Goal: Information Seeking & Learning: Learn about a topic

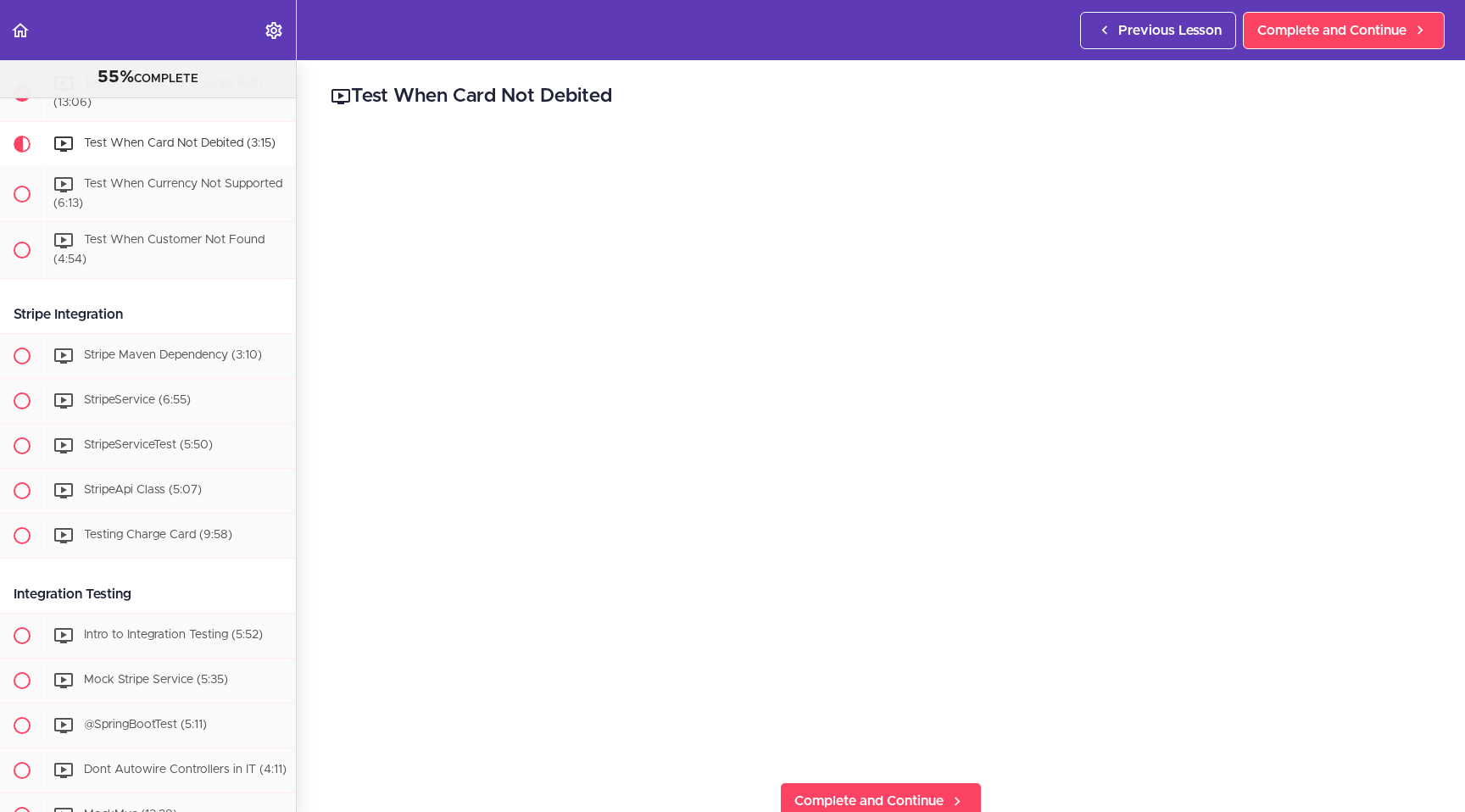
scroll to position [1539, 0]
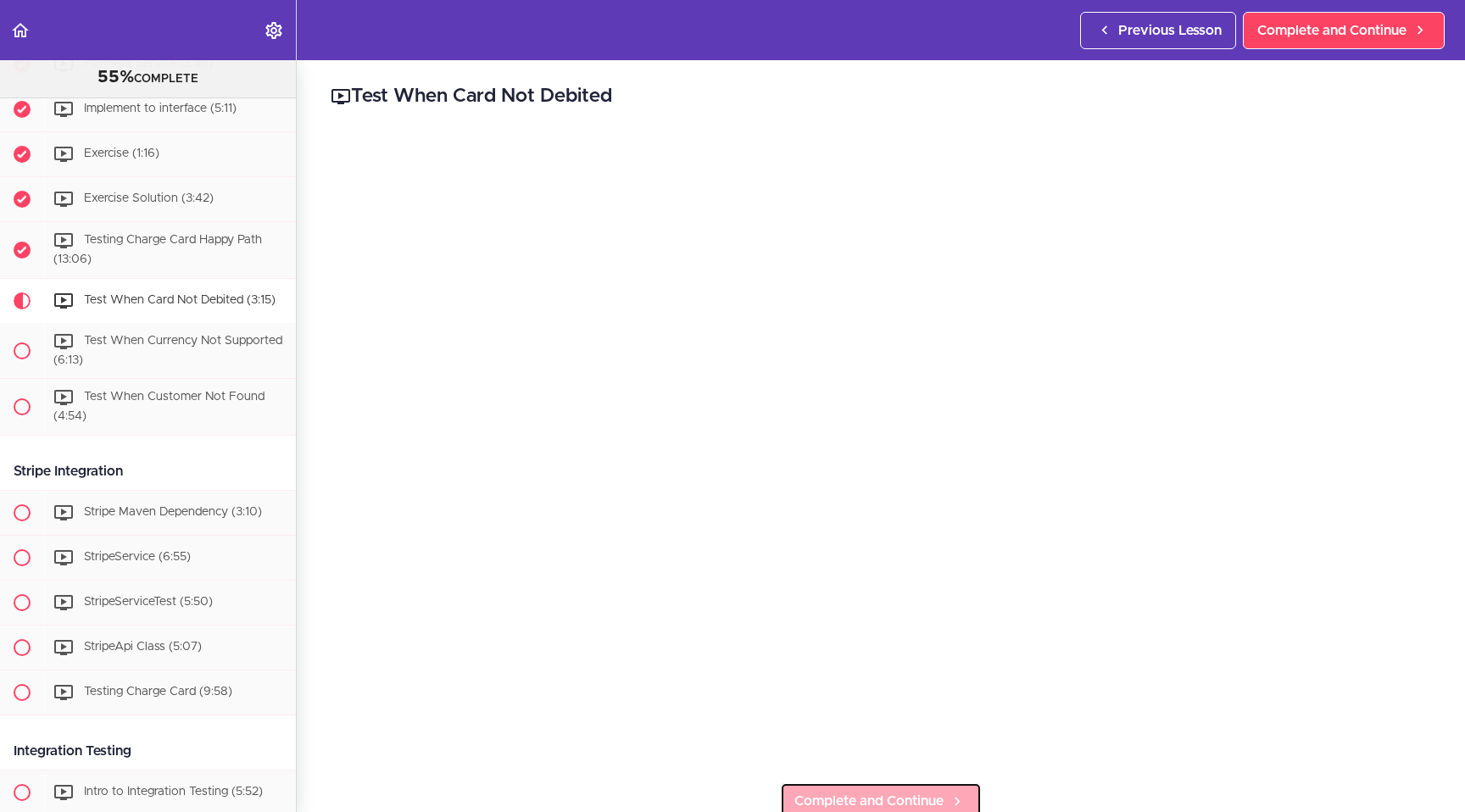
click at [882, 782] on link "Complete and Continue" at bounding box center [880, 800] width 201 height 37
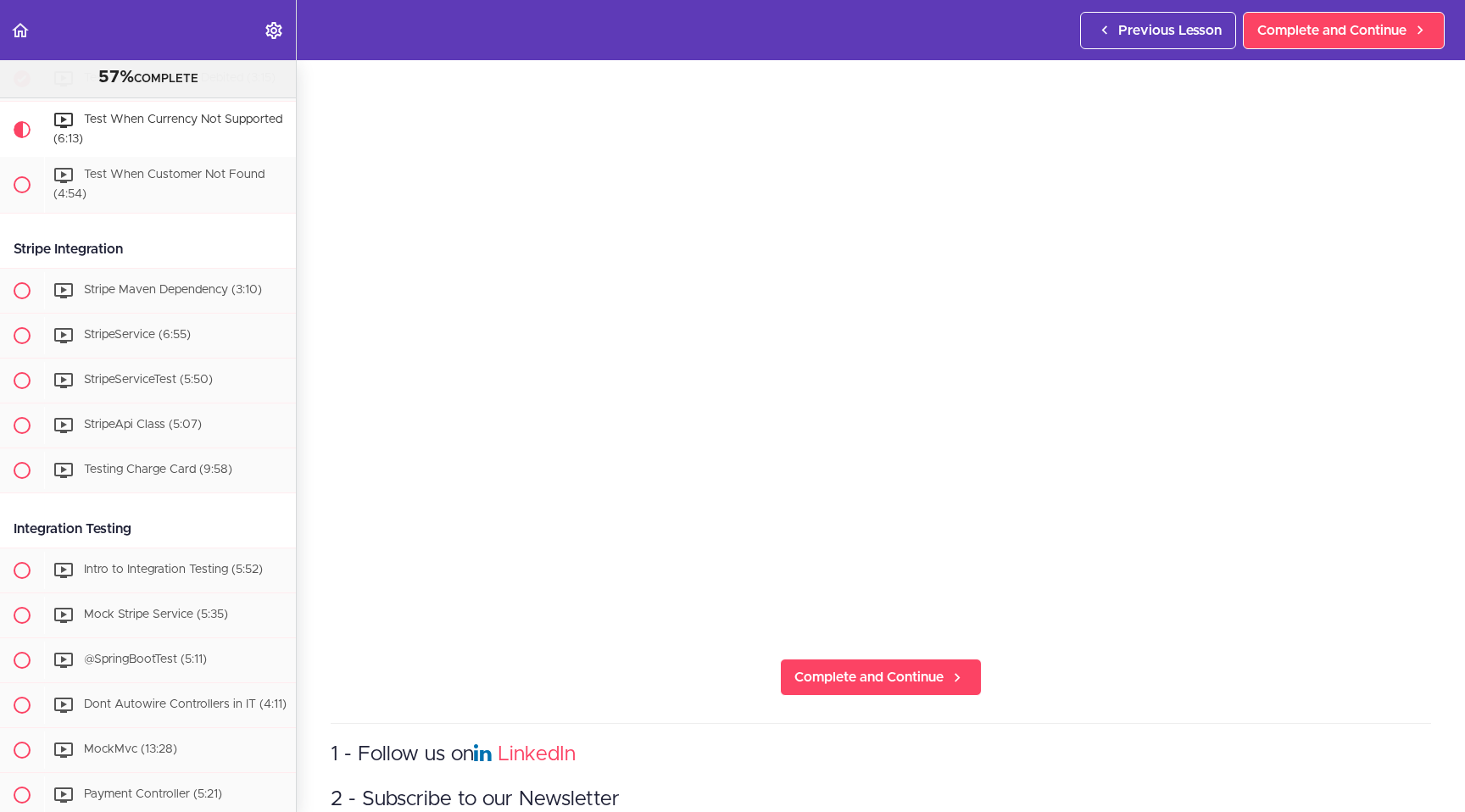
scroll to position [132, 0]
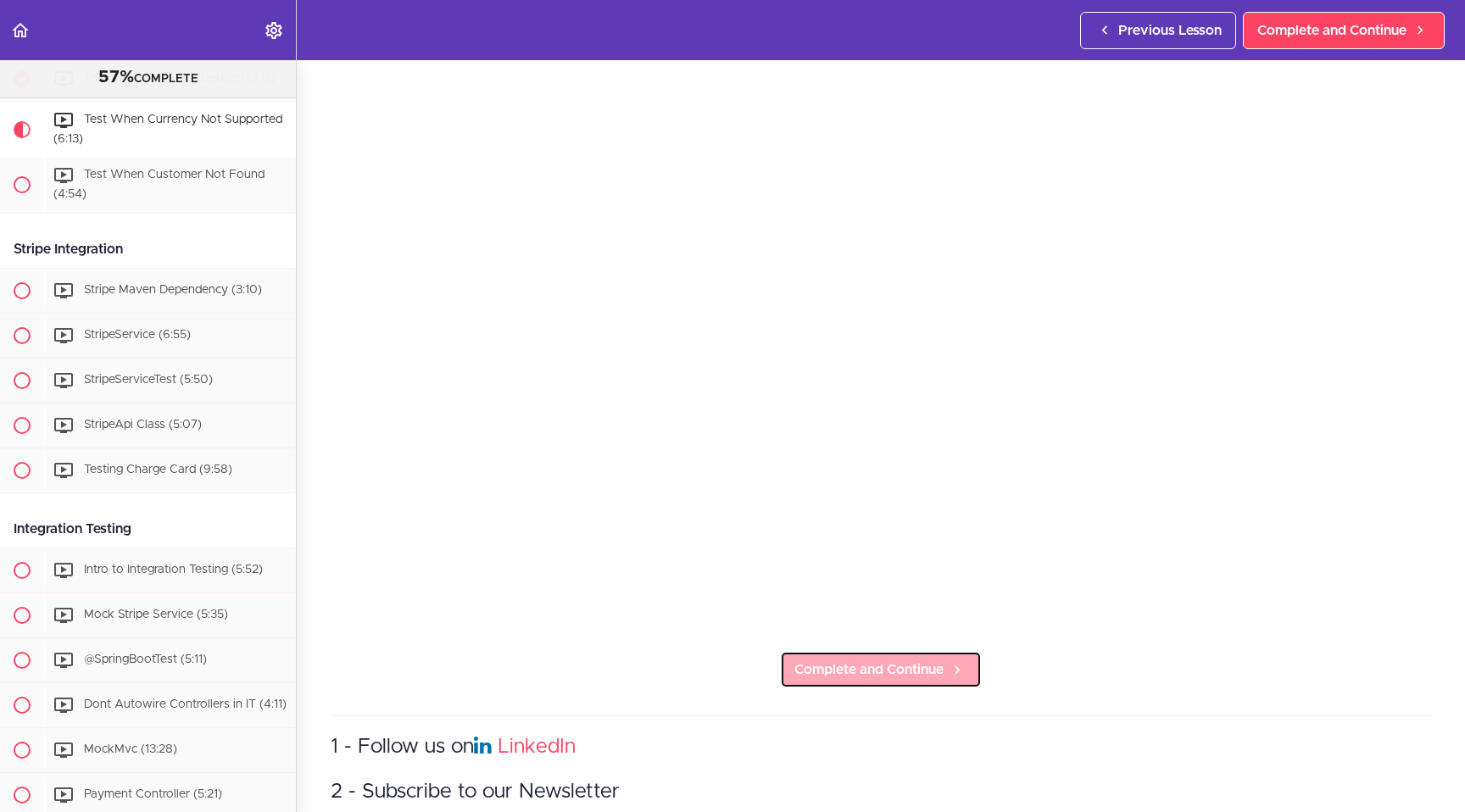
click at [848, 665] on span "Complete and Continue" at bounding box center [869, 670] width 149 height 20
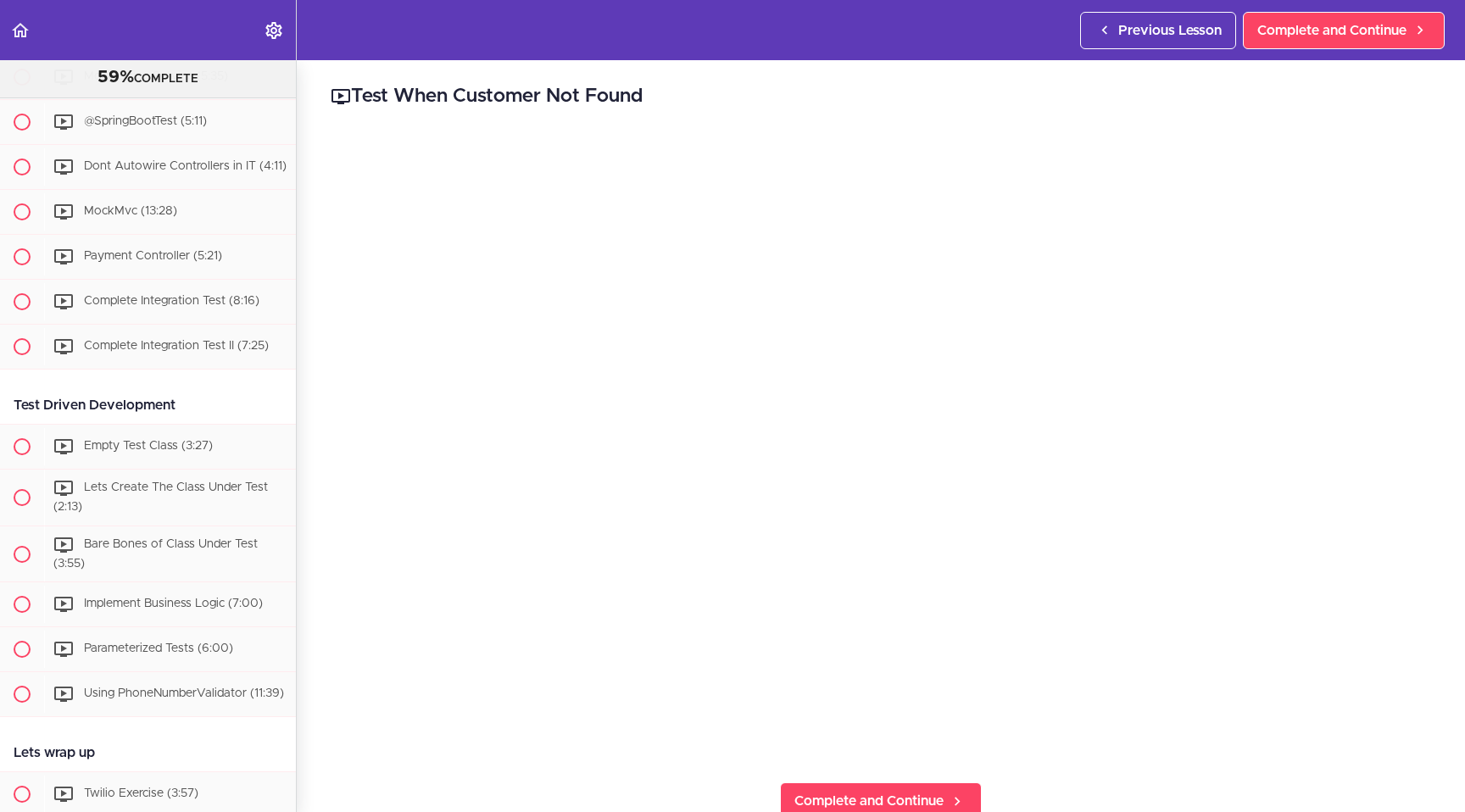
scroll to position [309, 0]
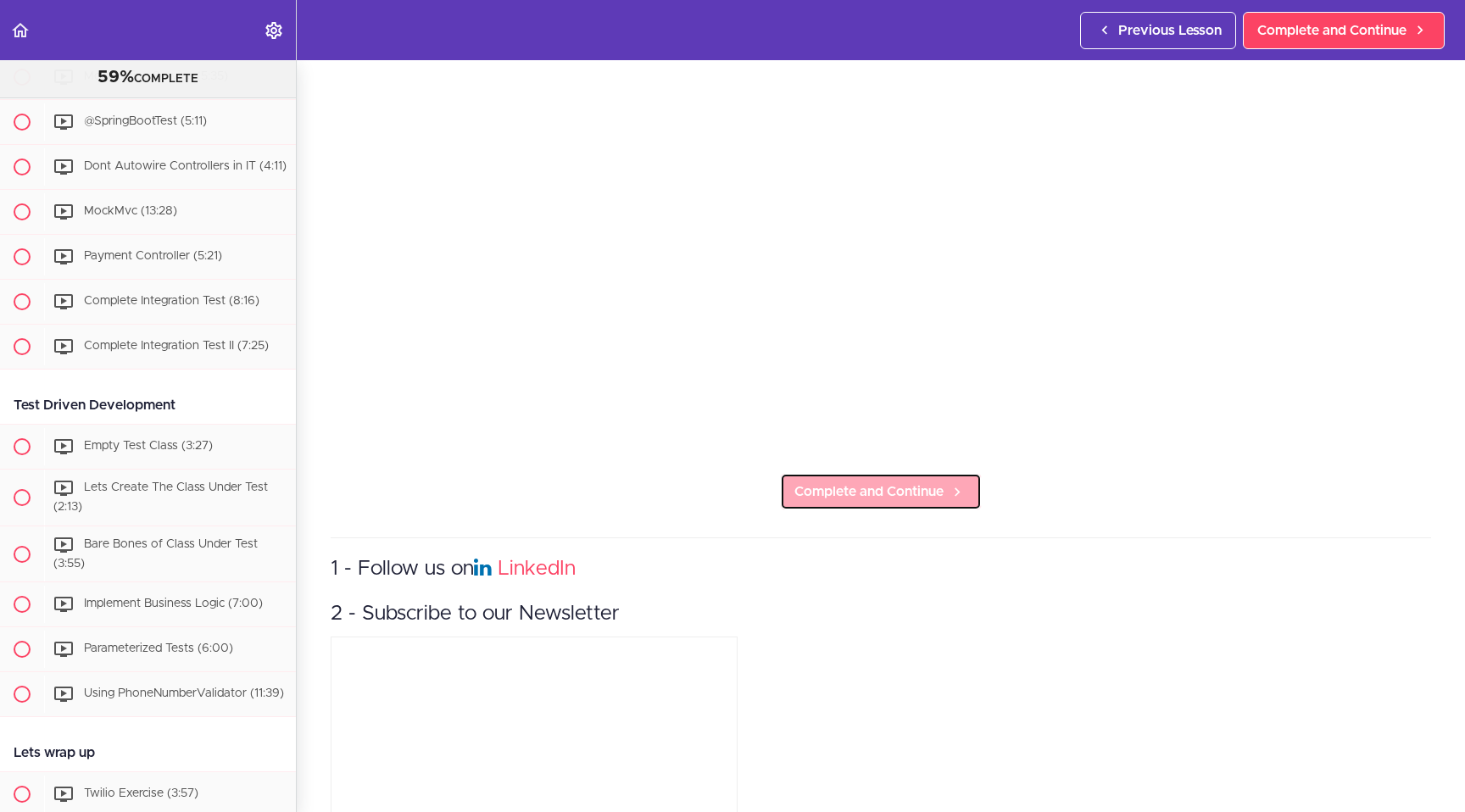
click at [847, 496] on link "Complete and Continue" at bounding box center [880, 491] width 201 height 37
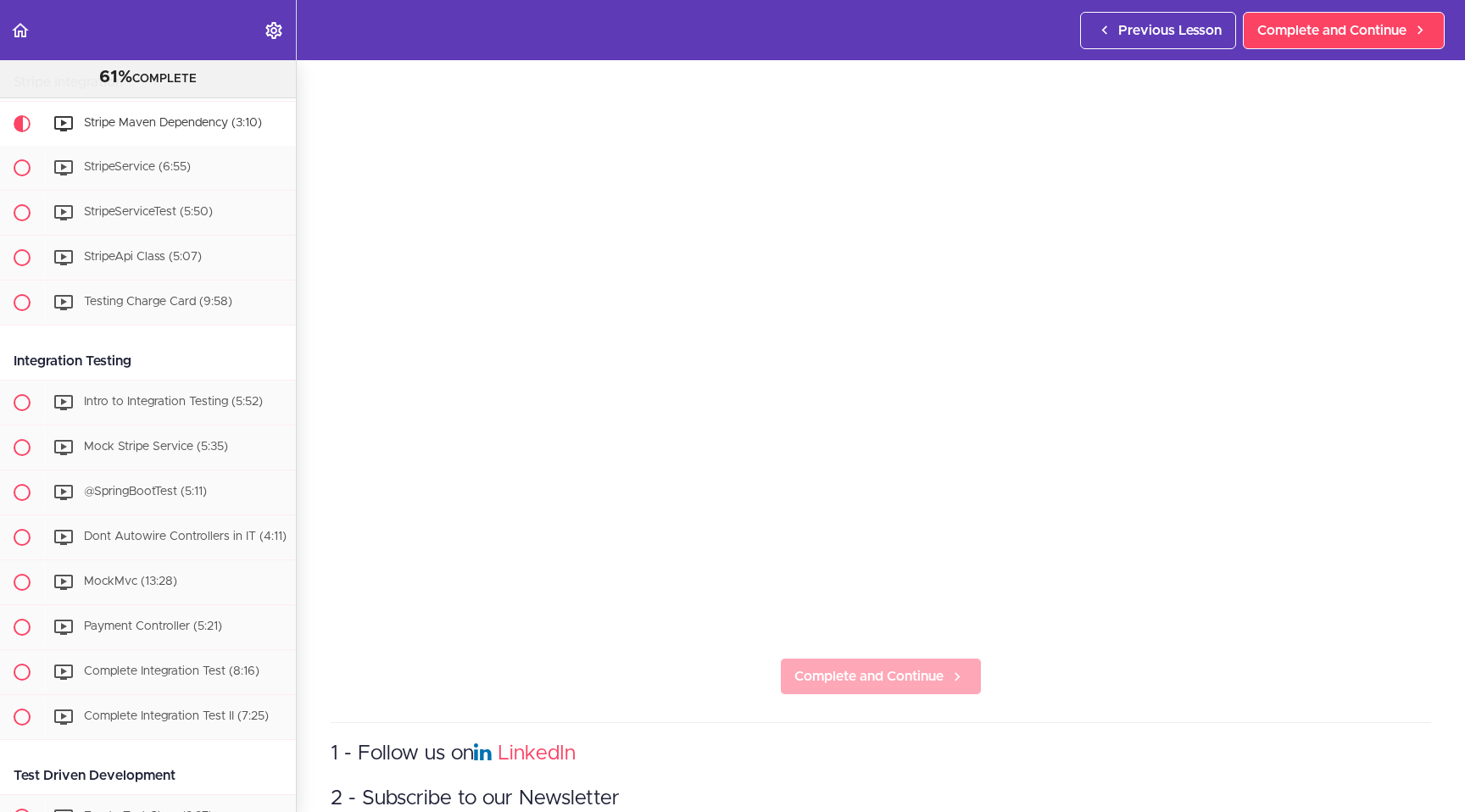
scroll to position [128, 0]
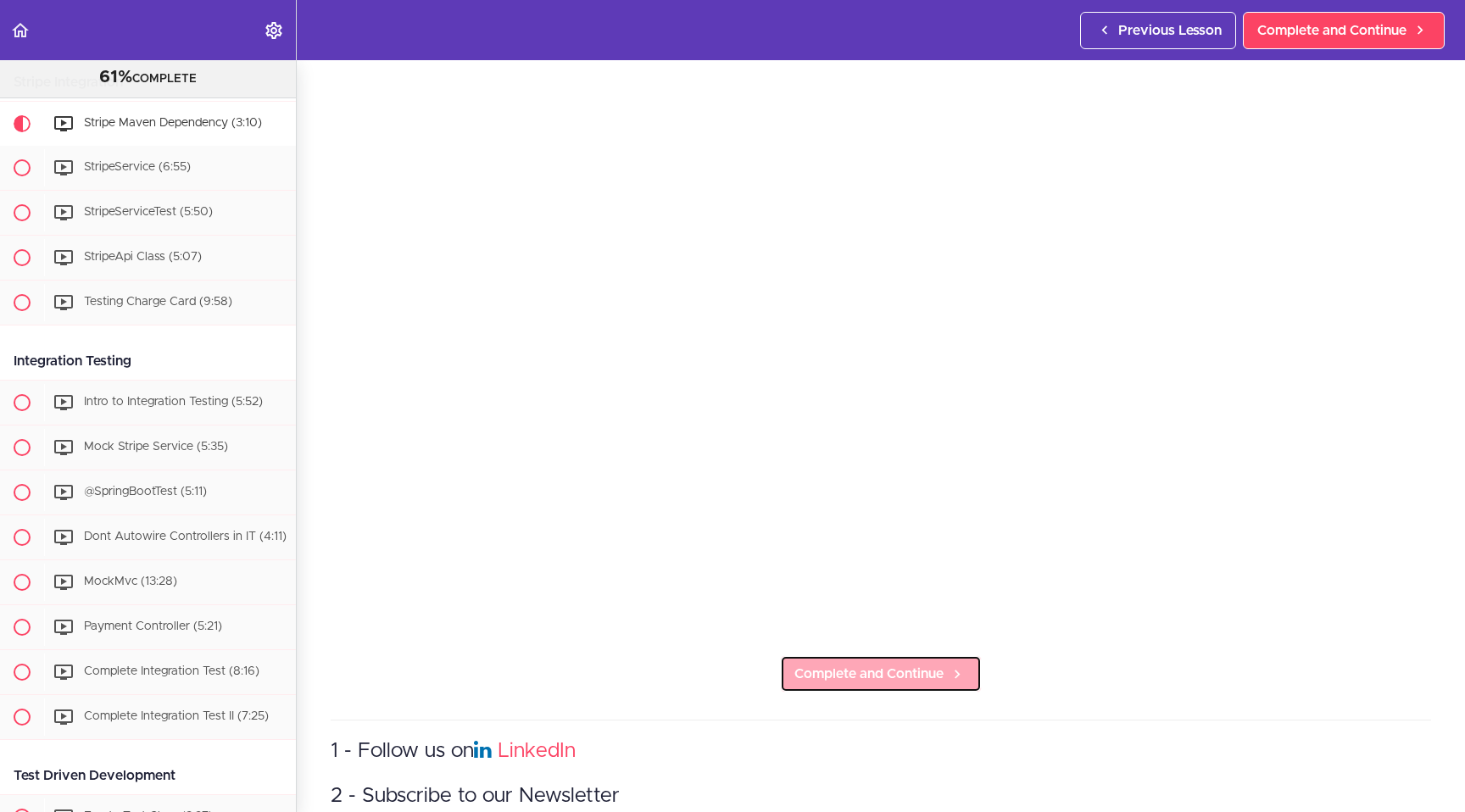
click at [829, 664] on span "Complete and Continue" at bounding box center [869, 674] width 149 height 20
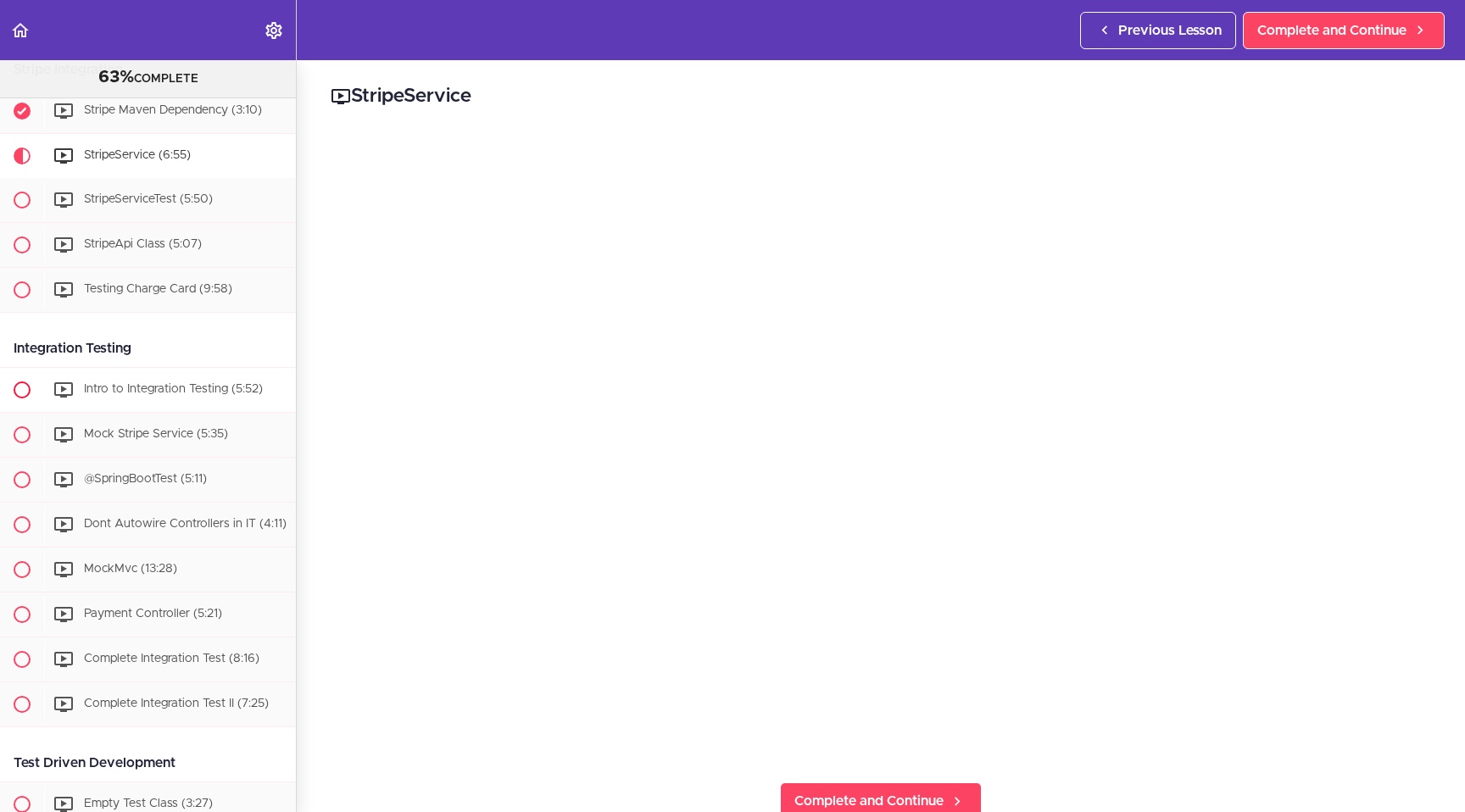
scroll to position [1940, 0]
click at [850, 791] on span "Complete and Continue" at bounding box center [869, 801] width 149 height 20
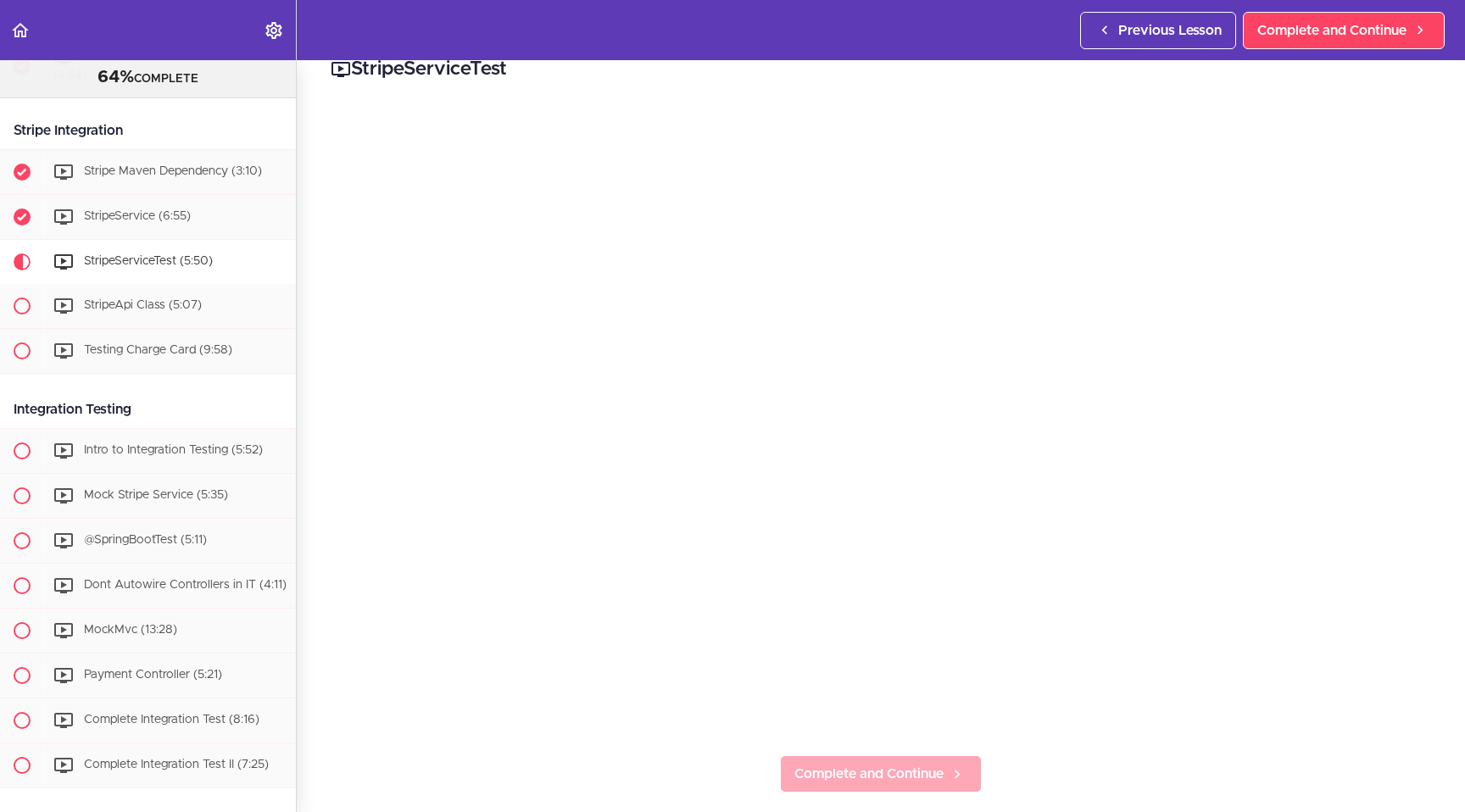
scroll to position [30, 0]
click at [868, 762] on span "Complete and Continue" at bounding box center [869, 771] width 149 height 20
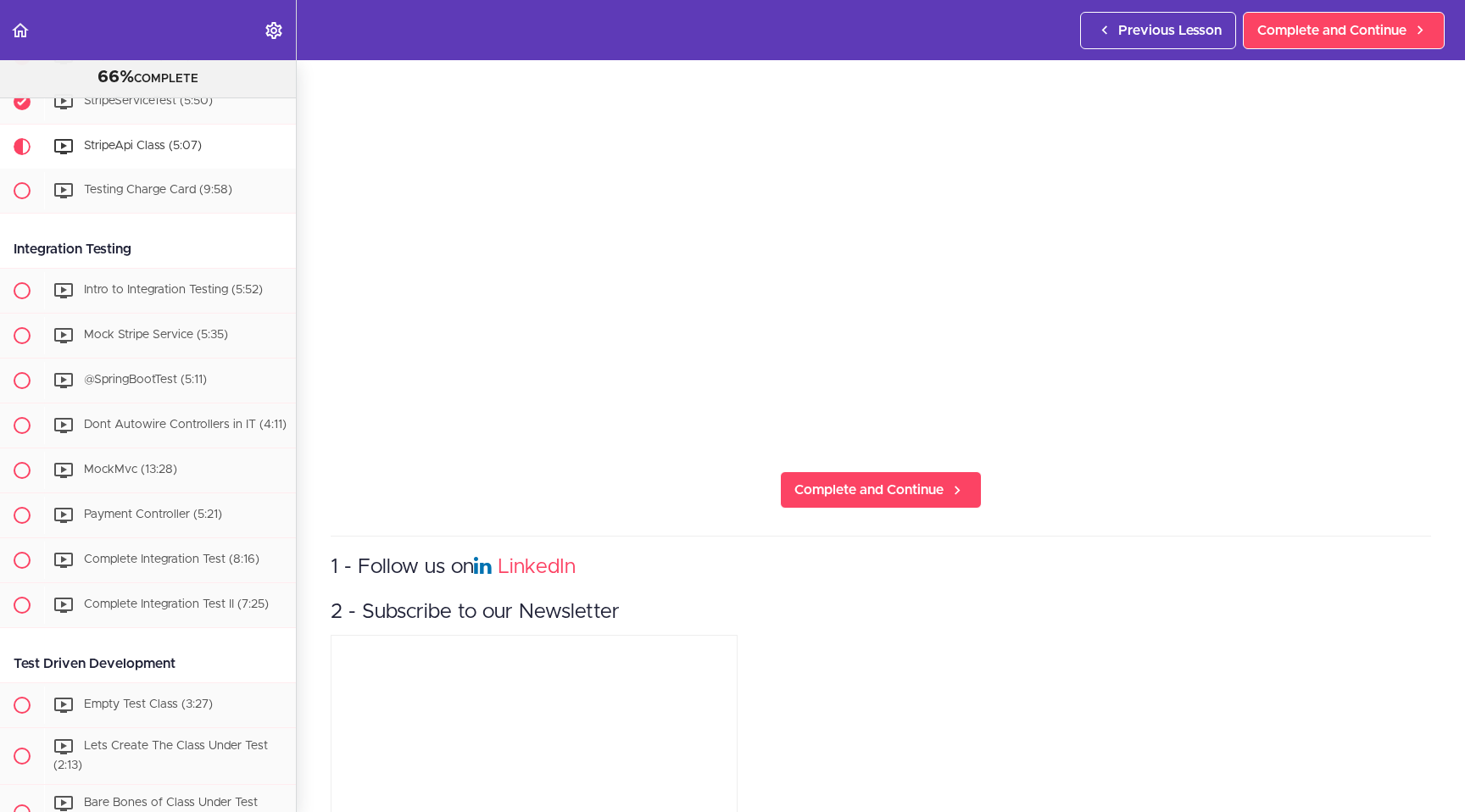
scroll to position [312, 0]
click at [830, 482] on span "Complete and Continue" at bounding box center [869, 489] width 149 height 20
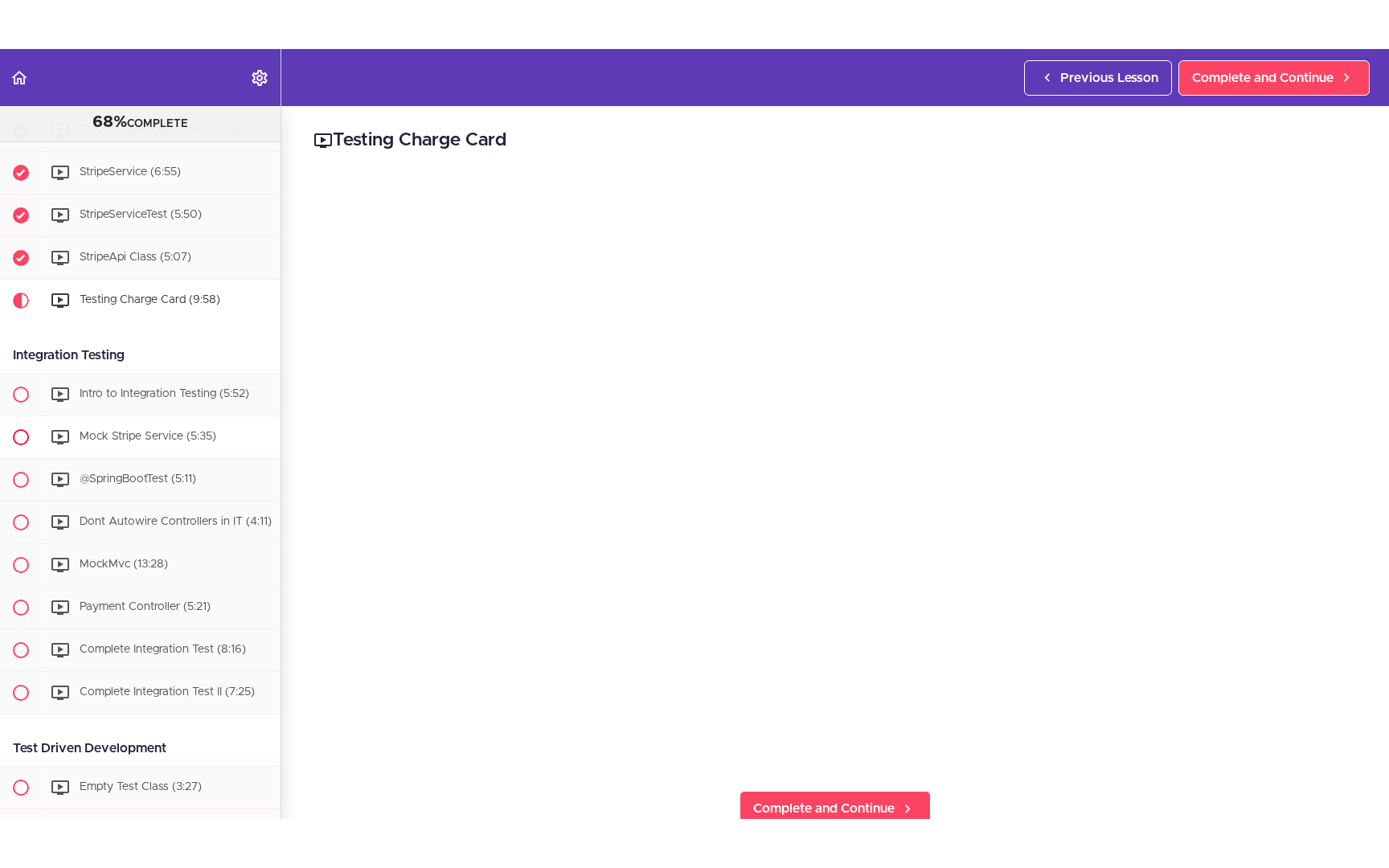
scroll to position [1864, 0]
